Goal: Information Seeking & Learning: Learn about a topic

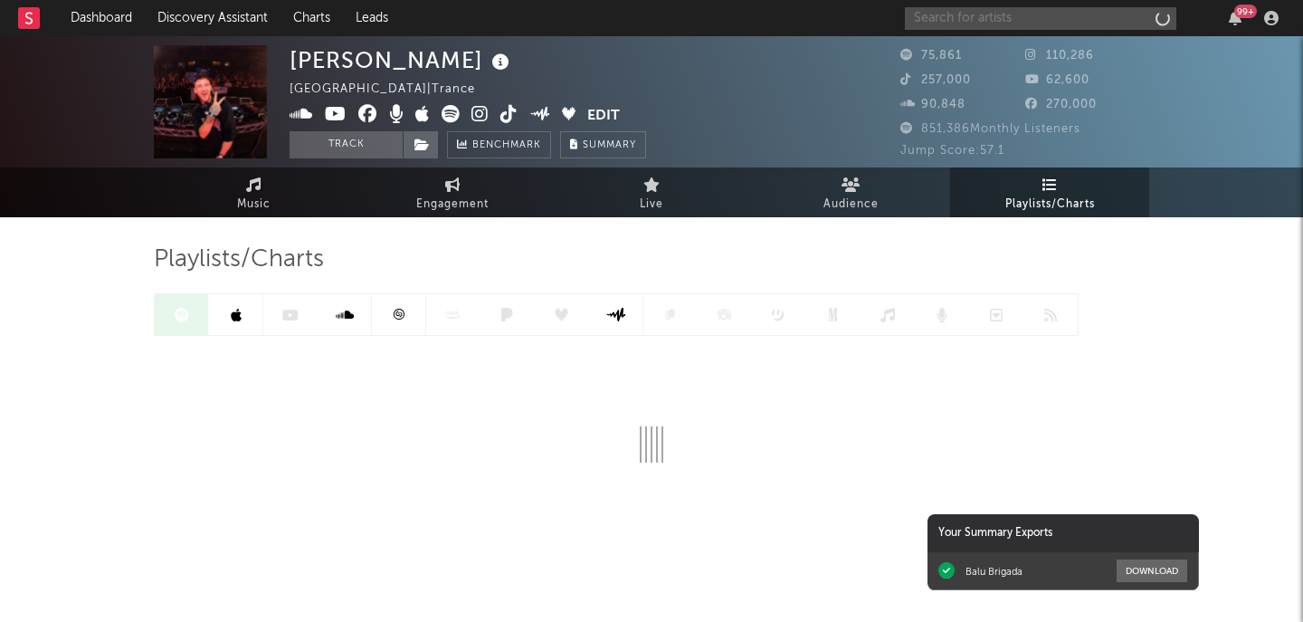
click at [990, 25] on input "text" at bounding box center [1040, 18] width 271 height 23
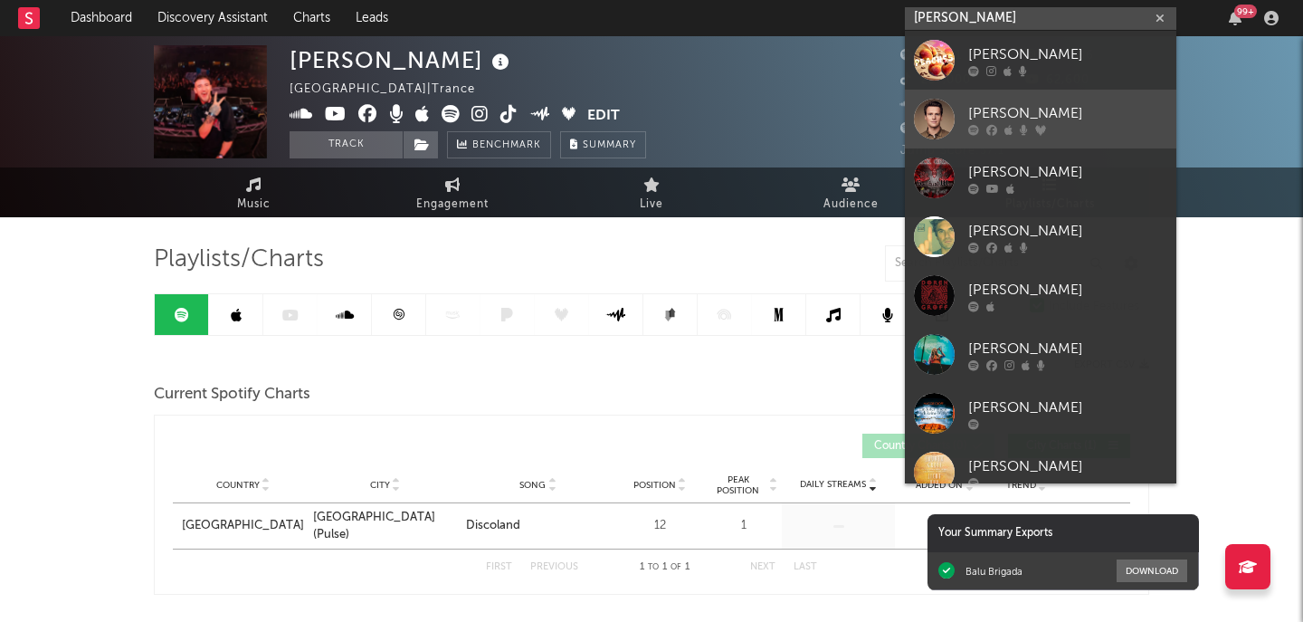
type input "[PERSON_NAME]"
click at [990, 90] on link "[PERSON_NAME]" at bounding box center [1040, 119] width 271 height 59
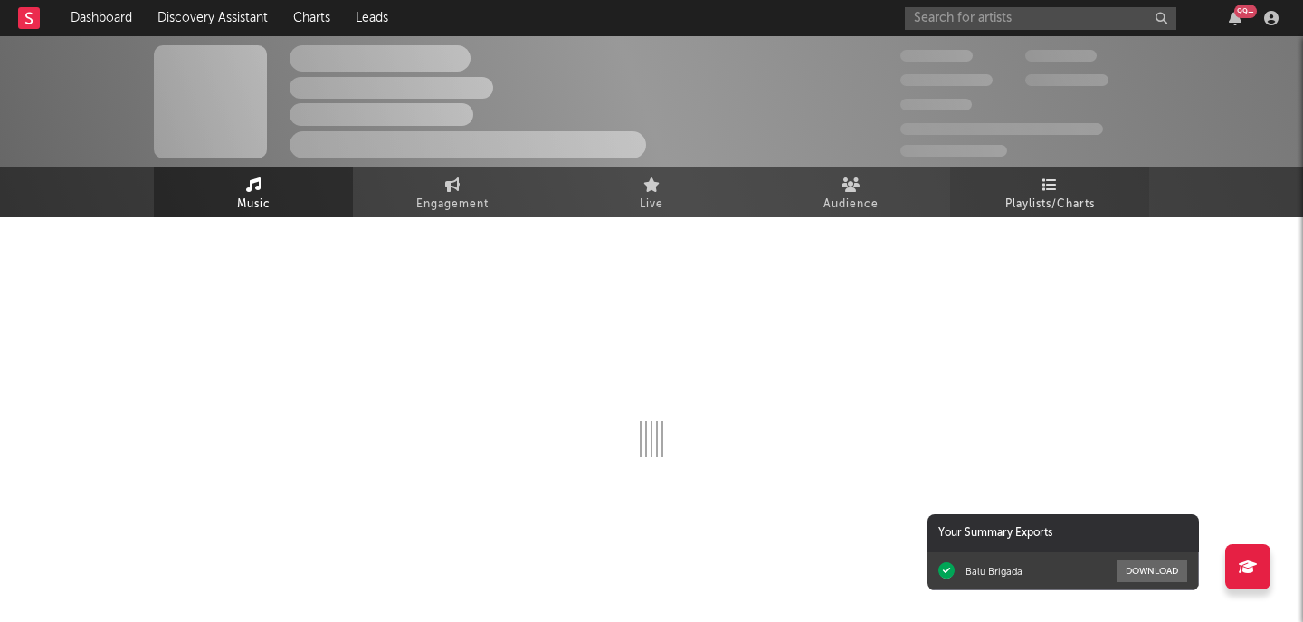
click at [1041, 187] on link "Playlists/Charts" at bounding box center [1049, 192] width 199 height 50
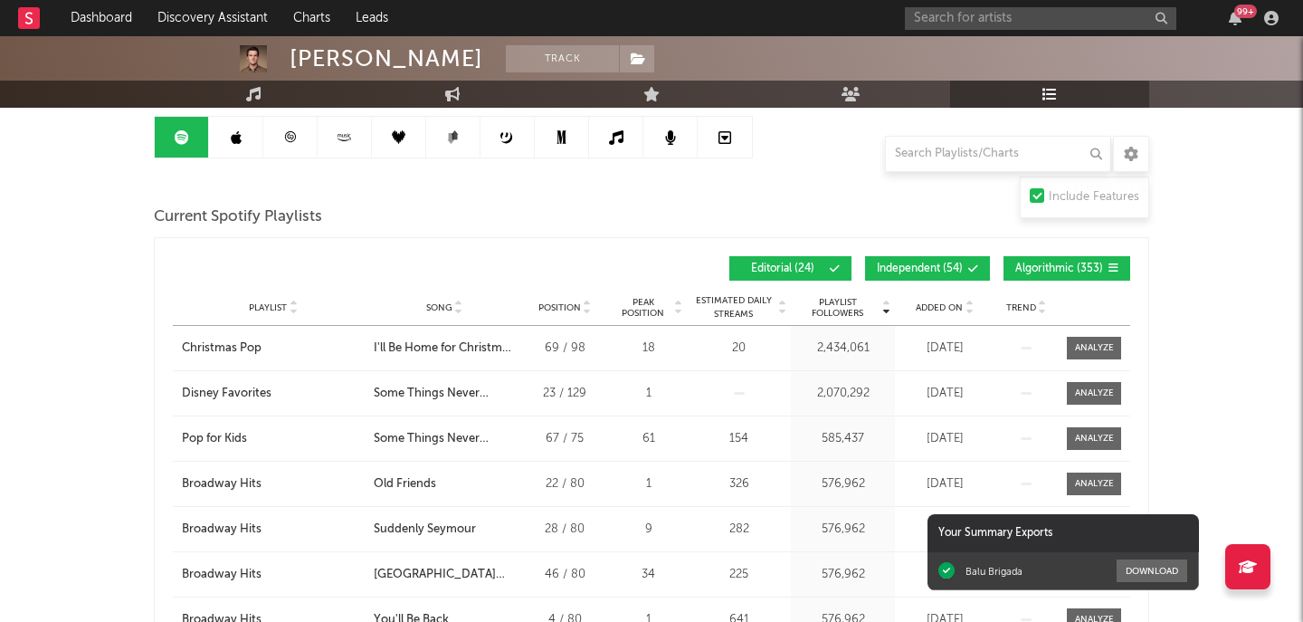
scroll to position [192, 0]
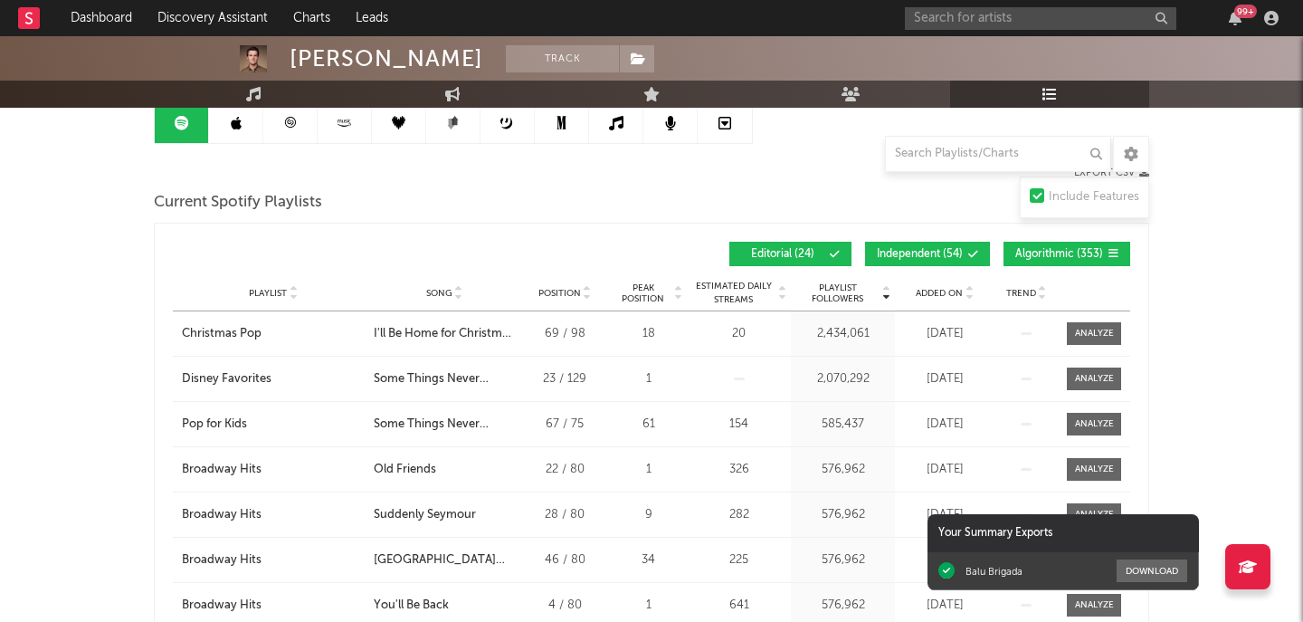
click at [954, 296] on span "Added On" at bounding box center [939, 293] width 47 height 11
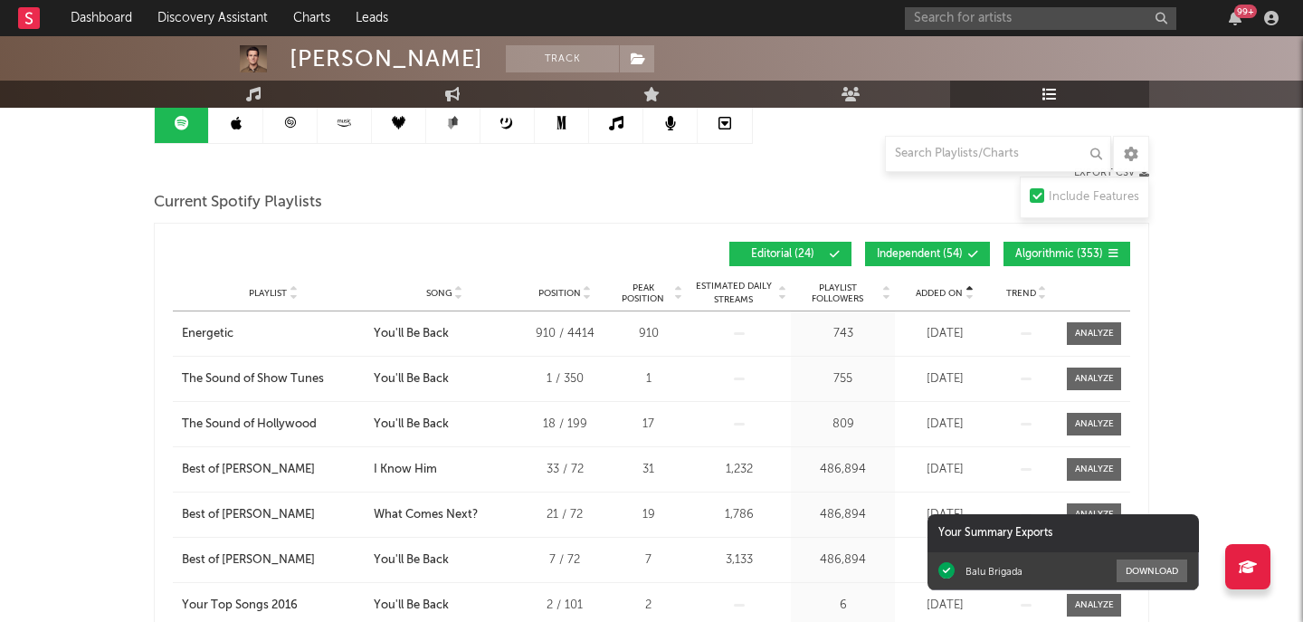
click at [954, 296] on span "Added On" at bounding box center [939, 293] width 47 height 11
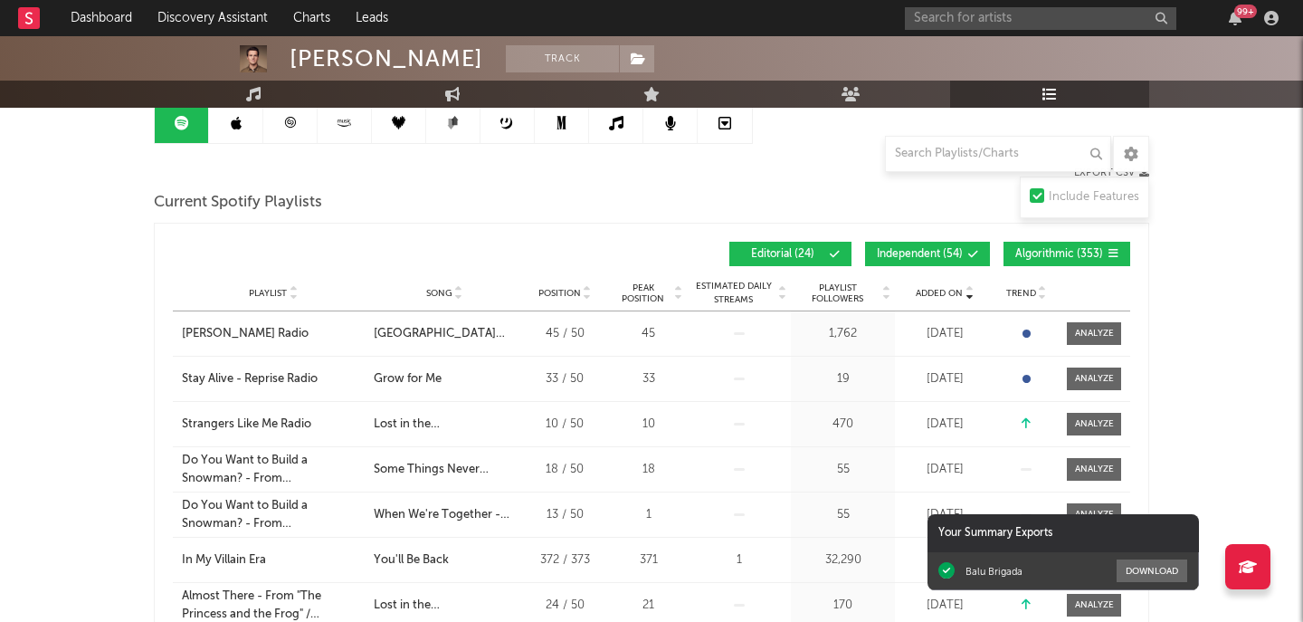
click at [954, 296] on span "Added On" at bounding box center [939, 293] width 47 height 11
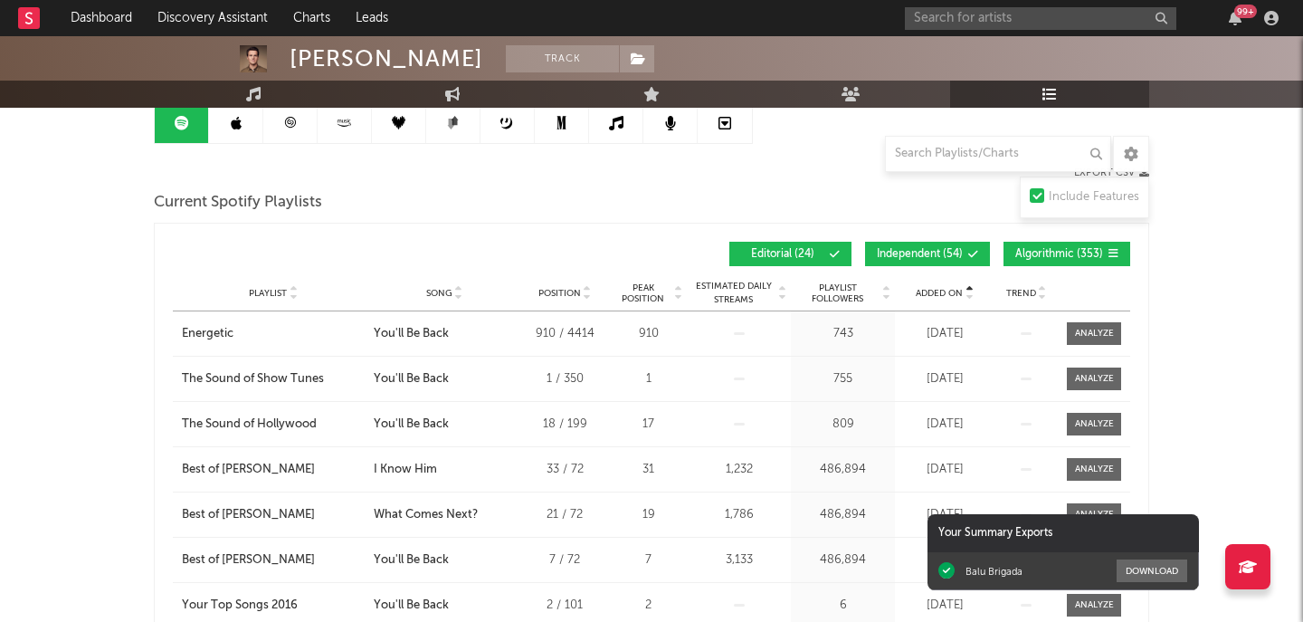
click at [954, 296] on span "Added On" at bounding box center [939, 293] width 47 height 11
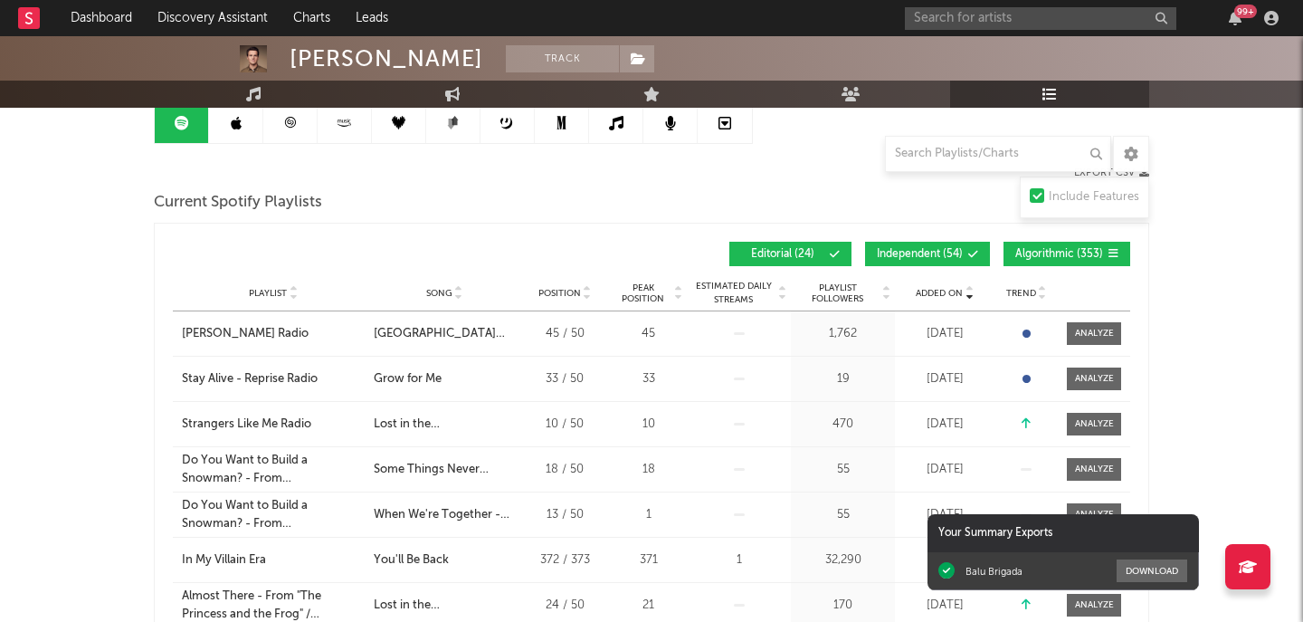
scroll to position [191, 0]
click at [962, 243] on button "Independent ( 54 )" at bounding box center [927, 255] width 125 height 24
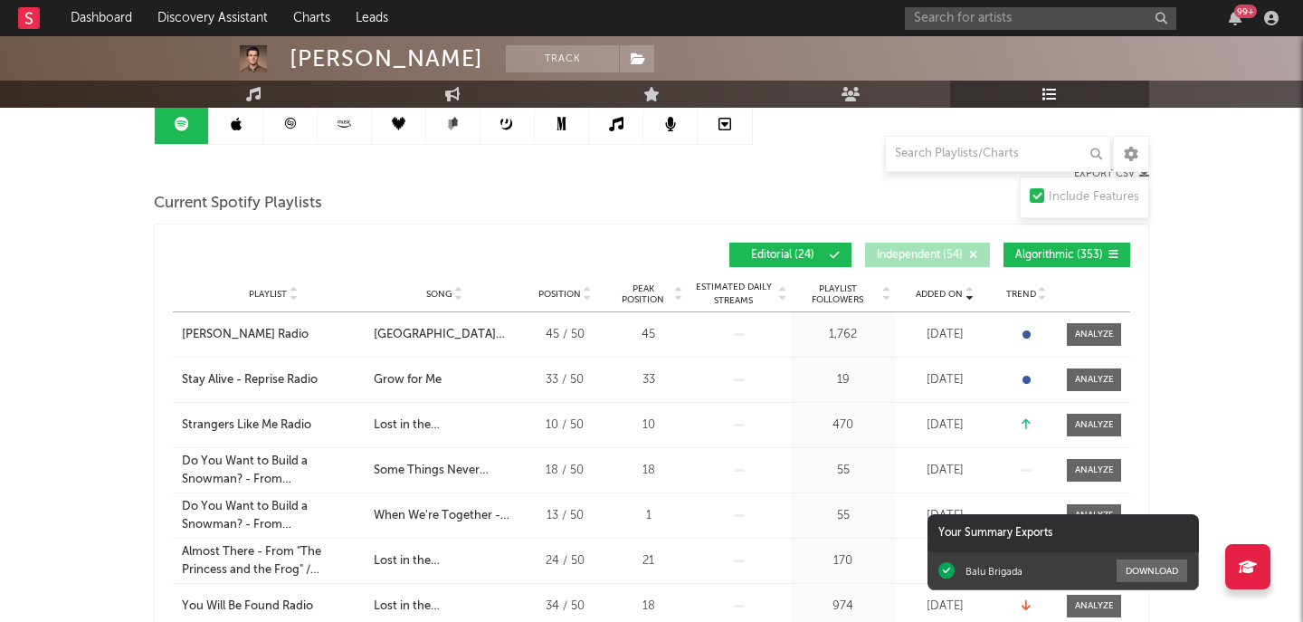
click at [1020, 250] on span "Algorithmic ( 353 )" at bounding box center [1059, 255] width 88 height 11
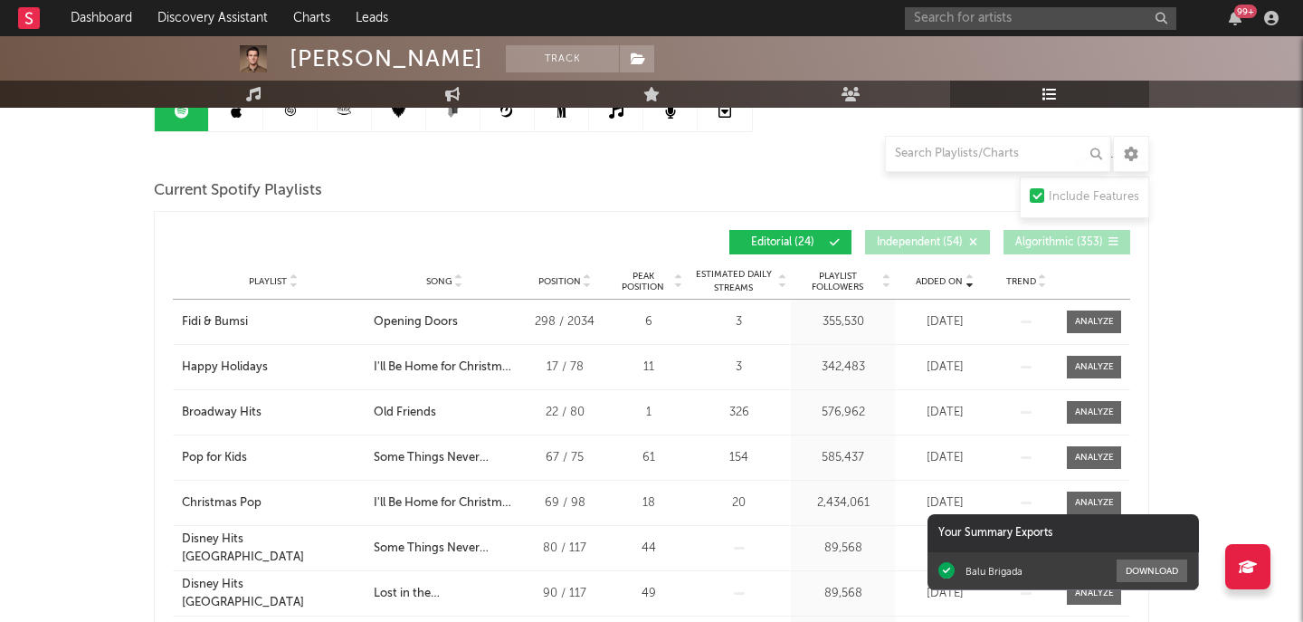
scroll to position [206, 0]
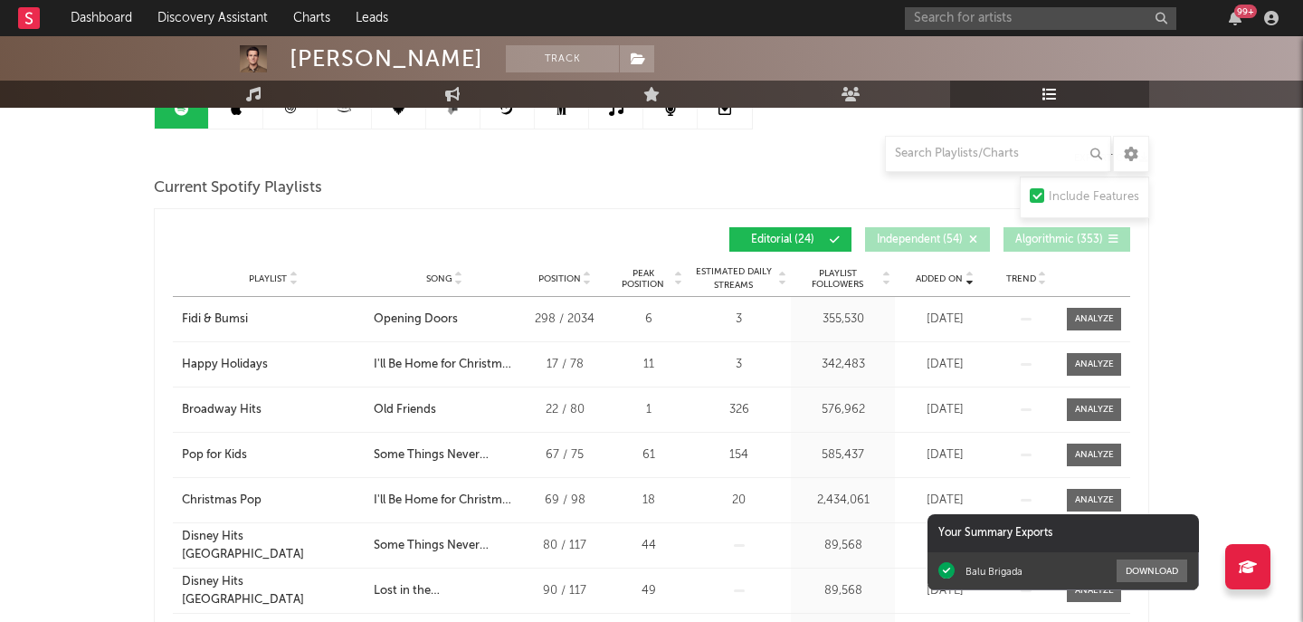
click at [957, 278] on span "Added On" at bounding box center [939, 278] width 47 height 11
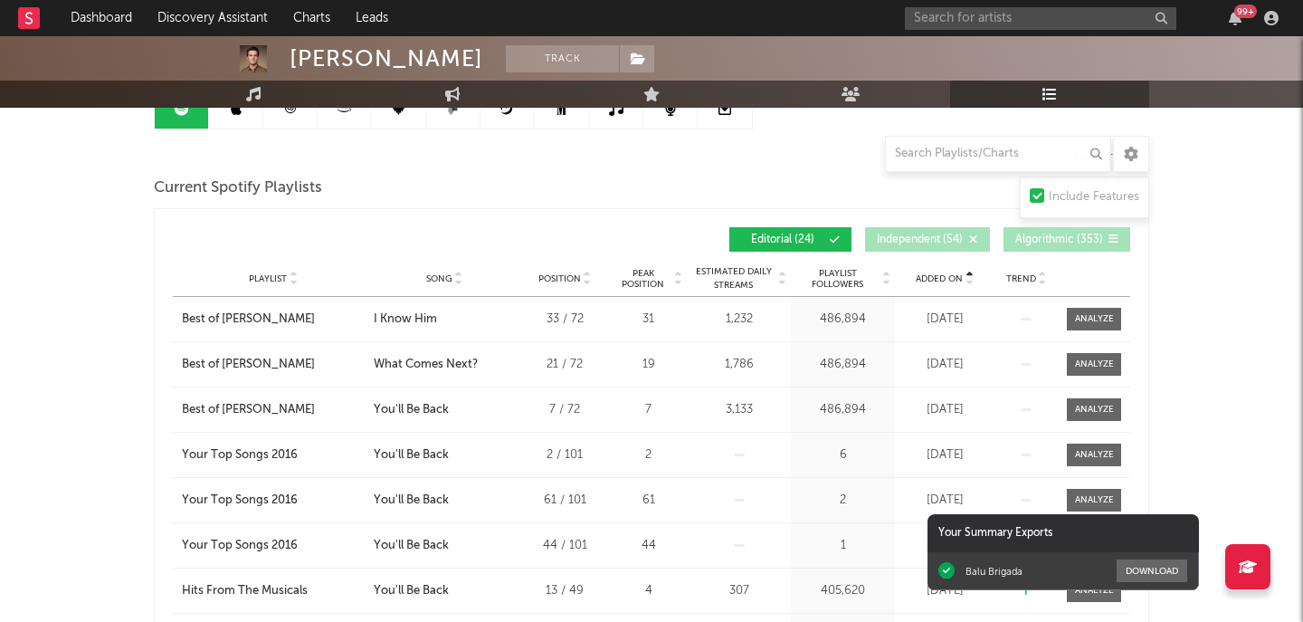
click at [957, 278] on span "Added On" at bounding box center [939, 278] width 47 height 11
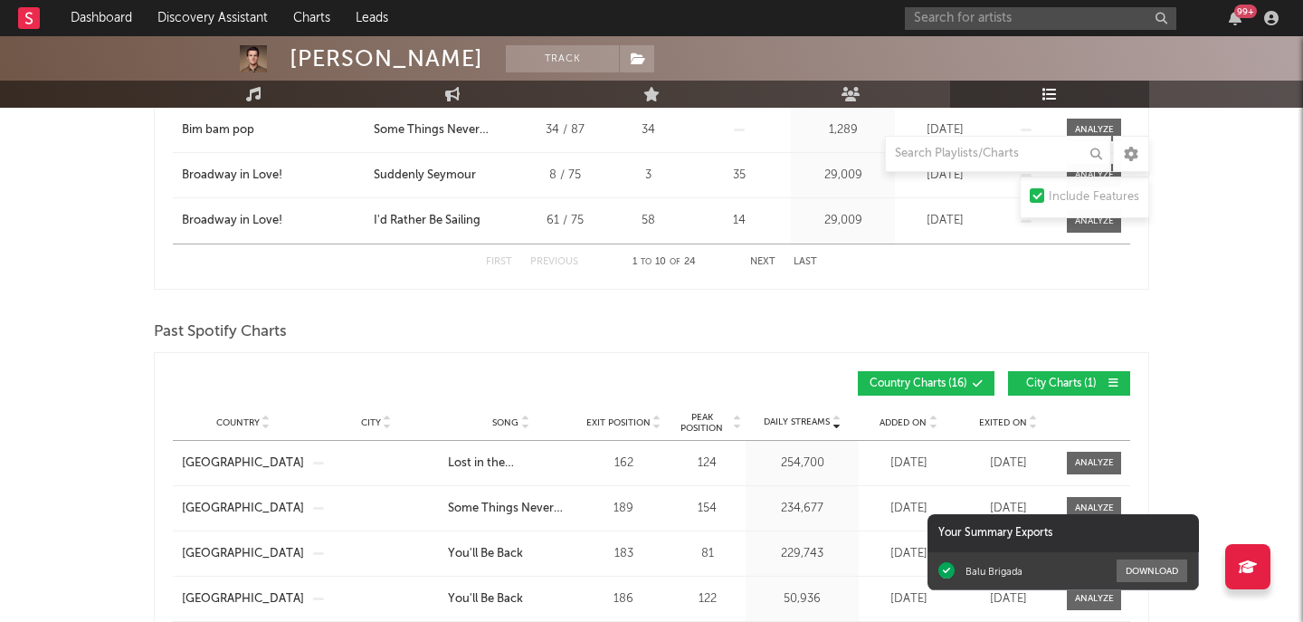
scroll to position [815, 0]
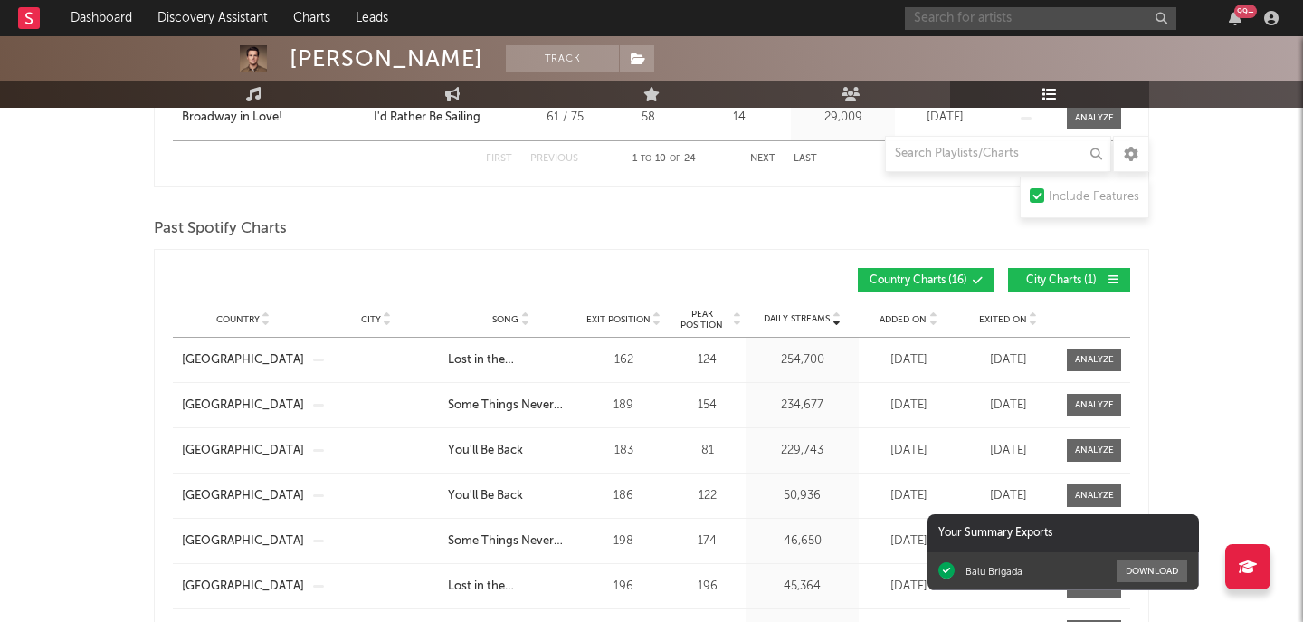
click at [1004, 25] on input "text" at bounding box center [1040, 18] width 271 height 23
type input "just in time"
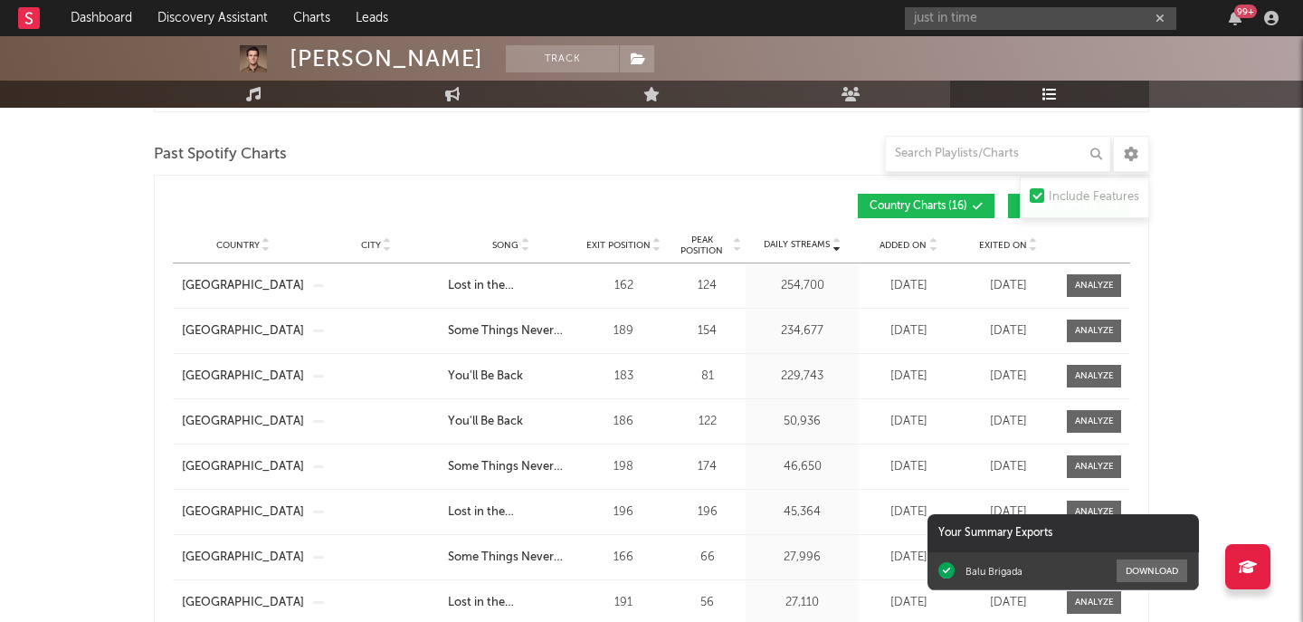
scroll to position [896, 0]
